Goal: Task Accomplishment & Management: Manage account settings

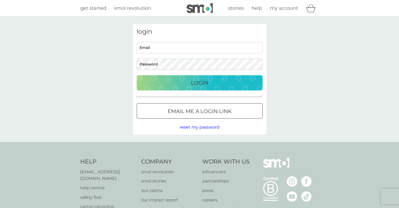
click at [193, 50] on input "Email" at bounding box center [200, 47] width 126 height 11
drag, startPoint x: 187, startPoint y: 45, endPoint x: 61, endPoint y: 45, distance: 125.1
click at [61, 45] on div "login [PERSON_NAME][EMAIL_ADDRESS][PERSON_NAME][DOMAIN_NAME] Email Password Log…" at bounding box center [199, 79] width 399 height 125
type input "[EMAIL_ADDRESS][DOMAIN_NAME]"
click at [197, 86] on p "Login" at bounding box center [199, 82] width 17 height 8
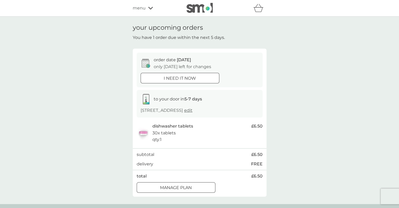
click at [168, 188] on div at bounding box center [176, 187] width 19 height 6
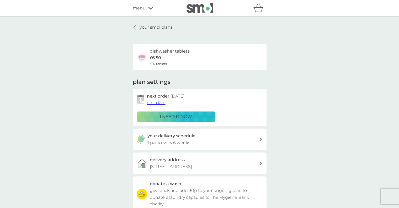
click at [147, 7] on div "menu" at bounding box center [155, 8] width 45 height 7
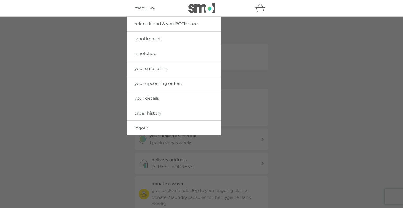
click at [146, 67] on span "your smol plans" at bounding box center [151, 68] width 33 height 5
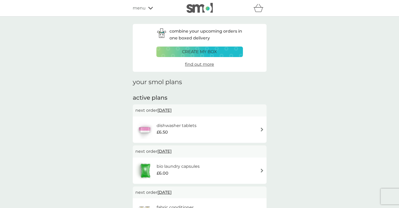
click at [261, 168] on img at bounding box center [262, 170] width 4 height 4
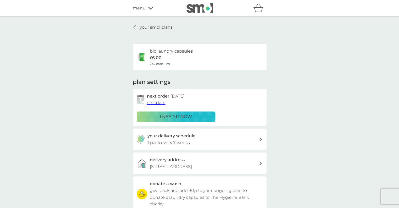
click at [157, 102] on span "edit date" at bounding box center [156, 102] width 19 height 5
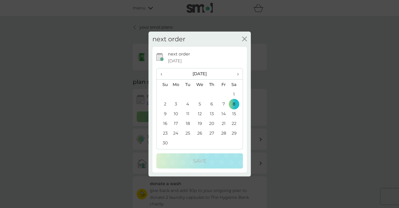
click at [161, 73] on span "‹" at bounding box center [164, 73] width 6 height 11
click at [222, 102] on td "10" at bounding box center [223, 104] width 12 height 10
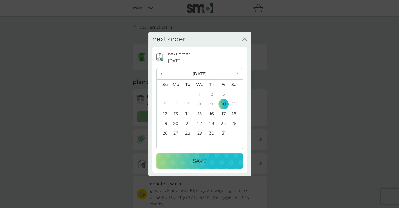
drag, startPoint x: 214, startPoint y: 159, endPoint x: 233, endPoint y: 159, distance: 19.4
click at [214, 159] on div "Save" at bounding box center [200, 160] width 76 height 8
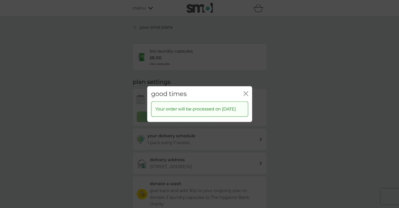
click at [246, 91] on icon "close" at bounding box center [245, 93] width 5 height 5
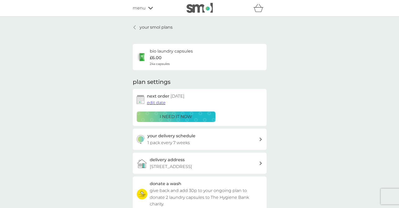
click at [163, 26] on p "your smol plans" at bounding box center [156, 27] width 33 height 7
